Goal: Navigation & Orientation: Find specific page/section

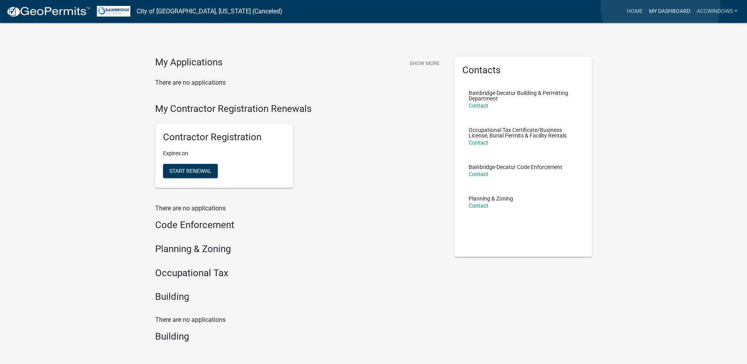
click at [661, 6] on link "My Dashboard" at bounding box center [670, 11] width 48 height 15
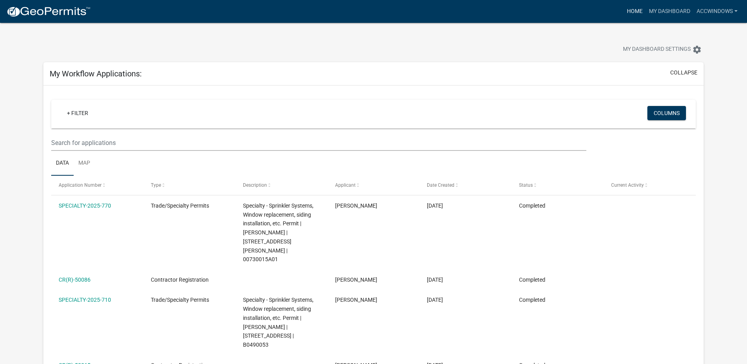
click at [627, 14] on link "Home" at bounding box center [635, 11] width 22 height 15
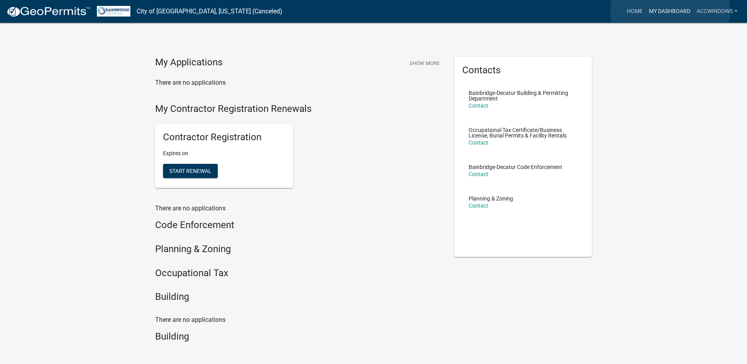
click at [670, 11] on link "My Dashboard" at bounding box center [670, 11] width 48 height 15
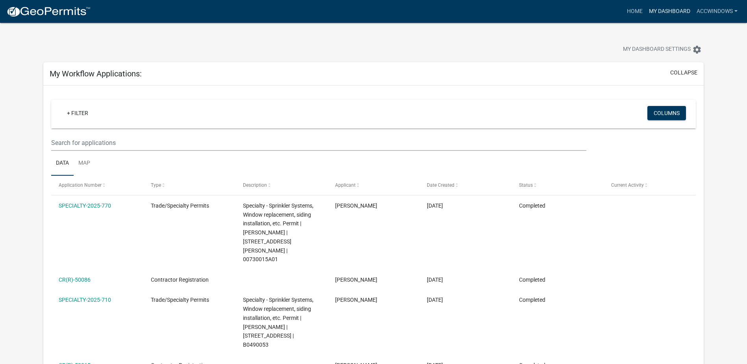
click at [668, 11] on link "My Dashboard" at bounding box center [670, 11] width 48 height 15
